Goal: Find specific page/section: Find specific page/section

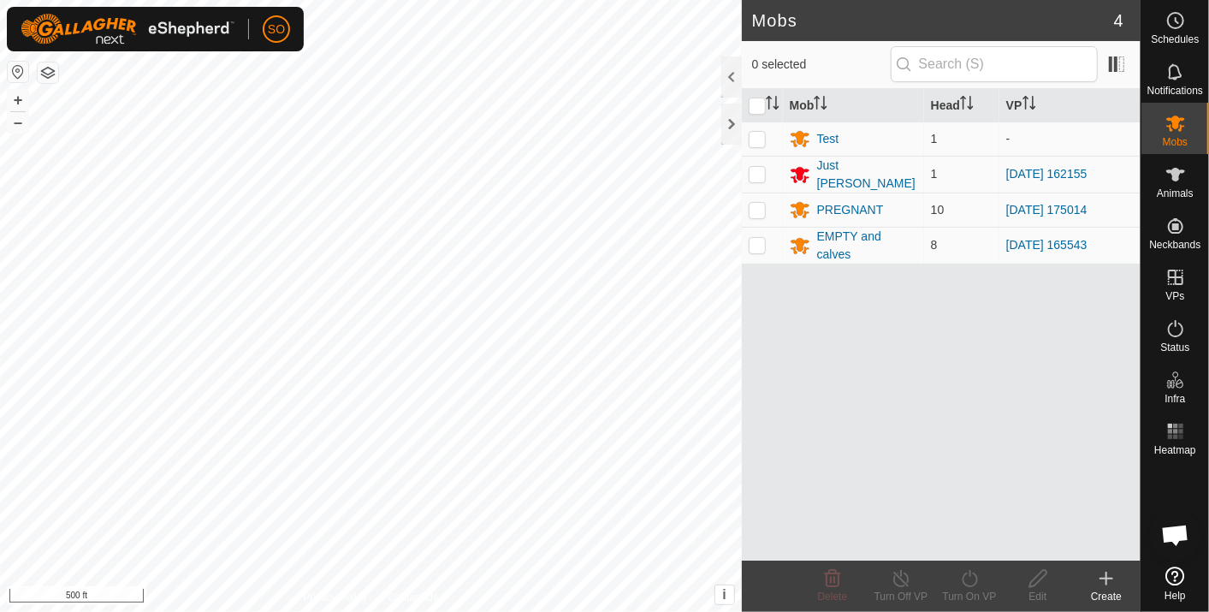
click at [604, 611] on html "SO Schedules Notifications Mobs Animals Neckbands VPs Status Infra Heatmap Help…" at bounding box center [604, 306] width 1209 height 612
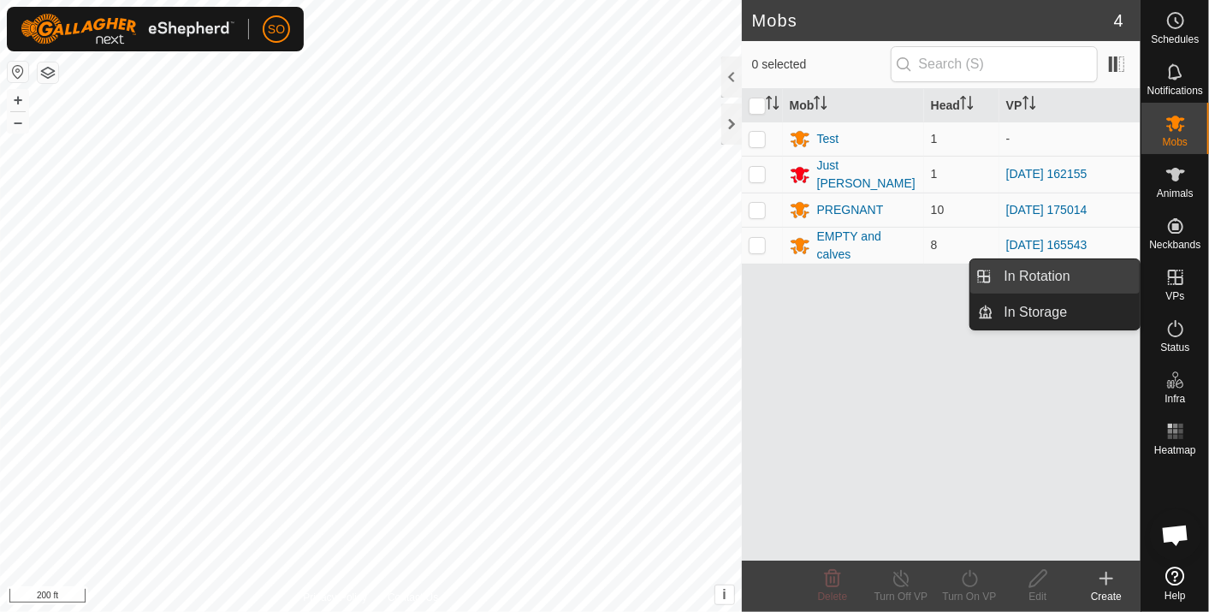
click at [1065, 269] on link "In Rotation" at bounding box center [1067, 276] width 146 height 34
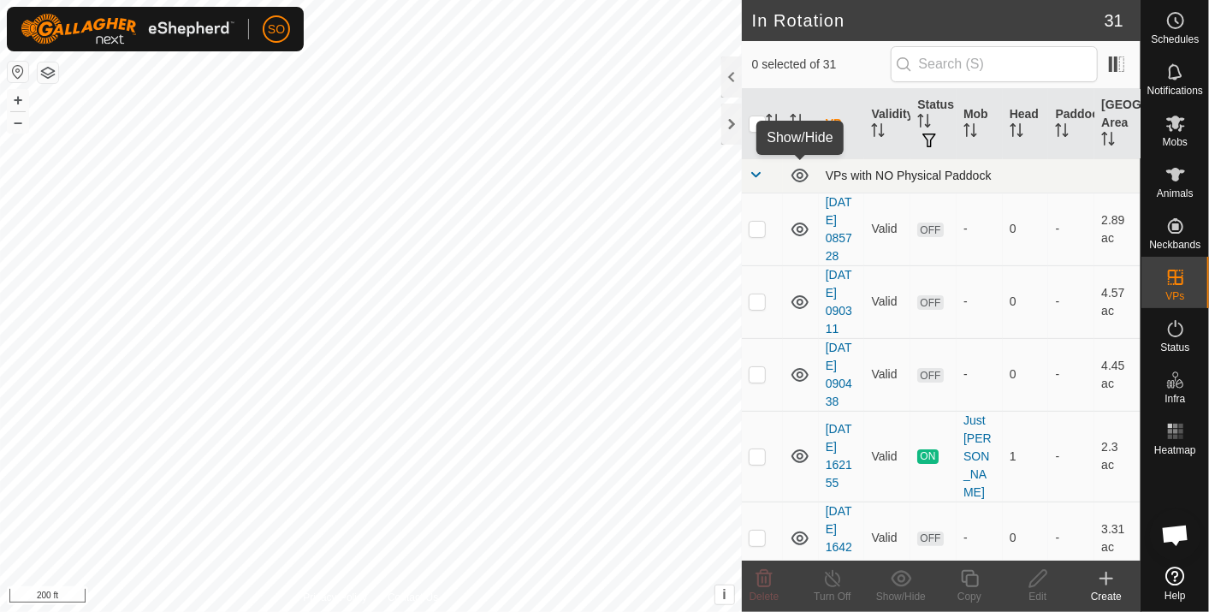
click at [798, 173] on icon at bounding box center [800, 176] width 17 height 14
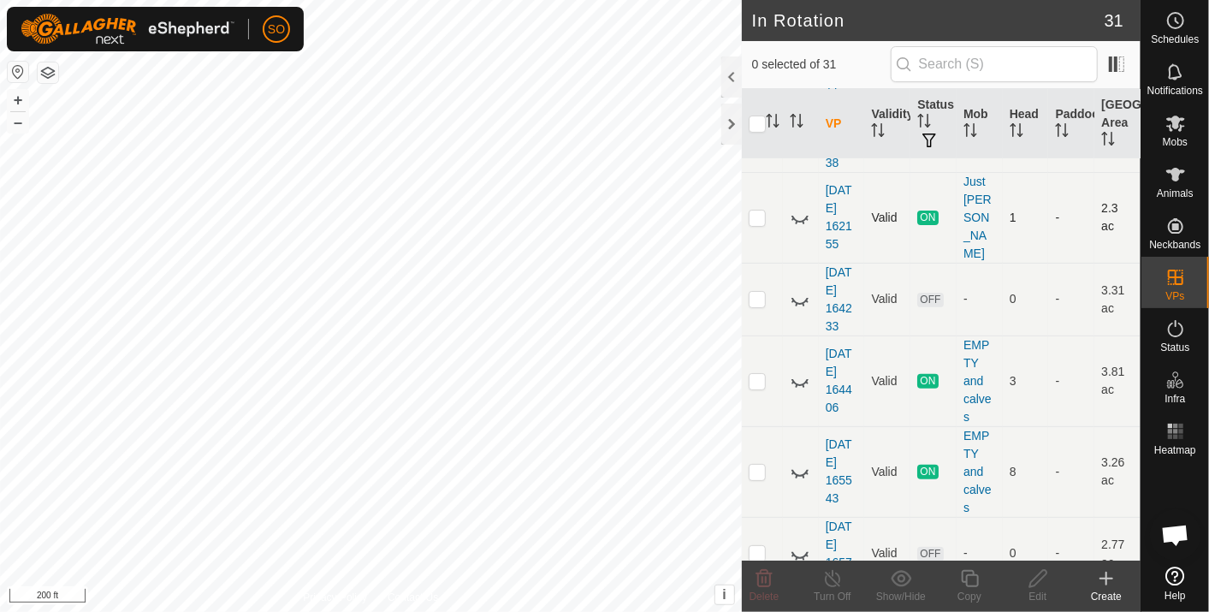
scroll to position [380, 0]
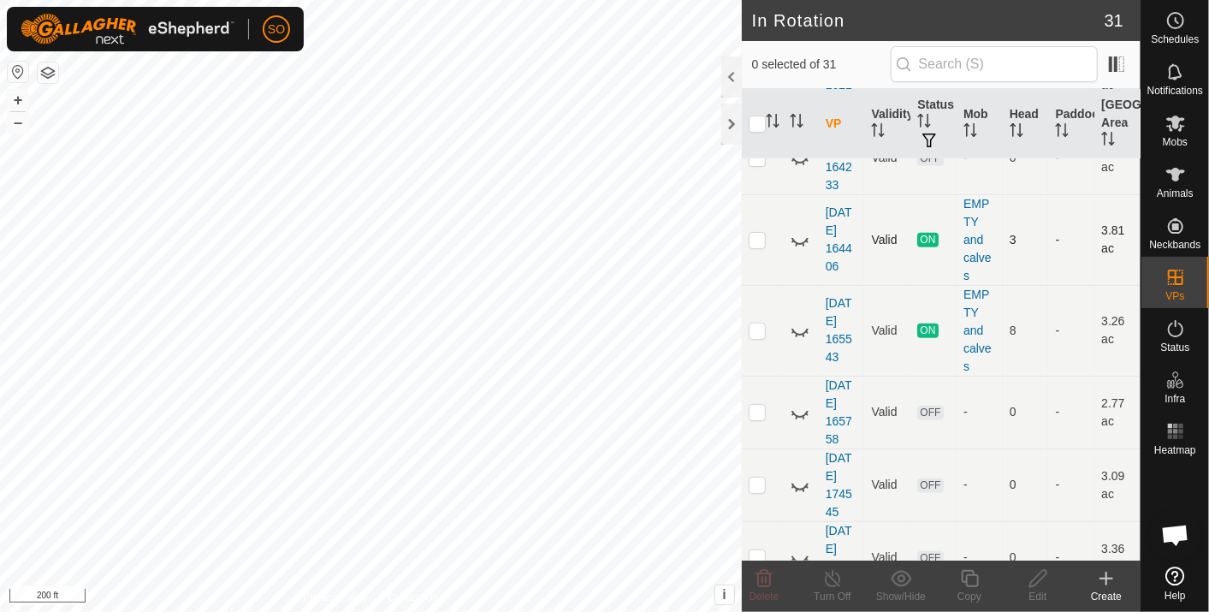
click at [798, 229] on icon at bounding box center [800, 239] width 21 height 21
click at [797, 402] on icon at bounding box center [800, 412] width 21 height 21
click at [797, 406] on icon at bounding box center [800, 413] width 17 height 14
click at [0, 213] on html "SO Schedules Notifications Mobs Animals Neckbands VPs Status Infra Heatmap Help…" at bounding box center [604, 306] width 1209 height 612
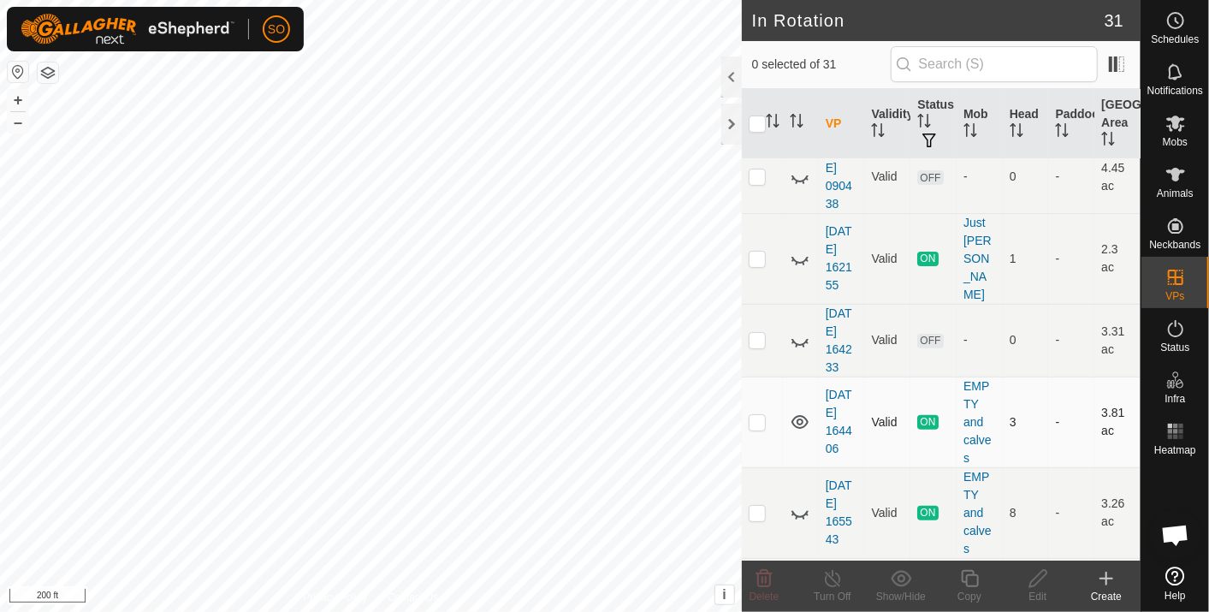
scroll to position [190, 0]
